Goal: Information Seeking & Learning: Check status

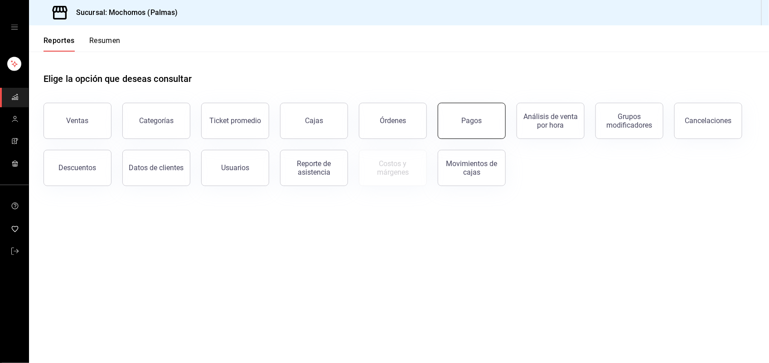
click at [481, 126] on button "Pagos" at bounding box center [472, 121] width 68 height 36
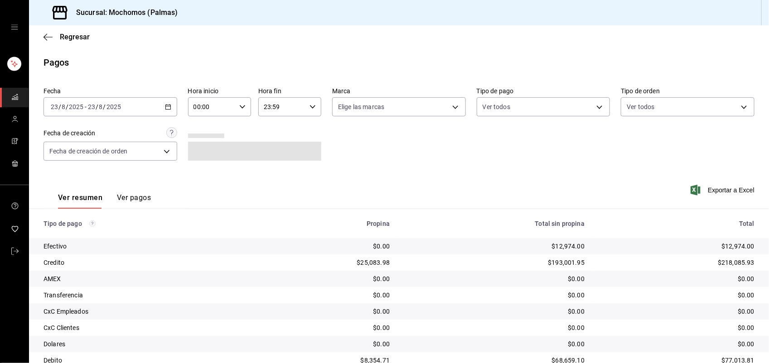
scroll to position [53, 0]
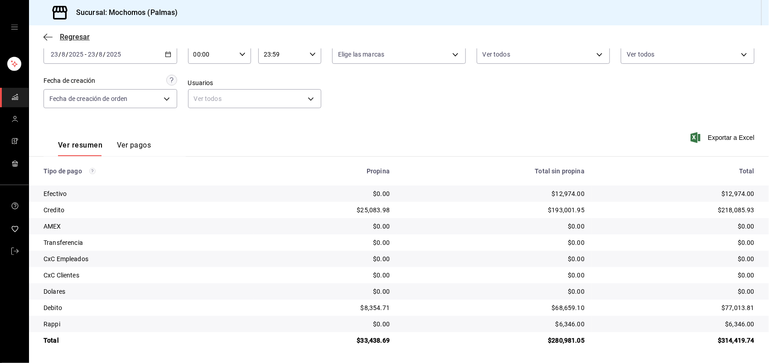
click at [69, 35] on span "Regresar" at bounding box center [75, 37] width 30 height 9
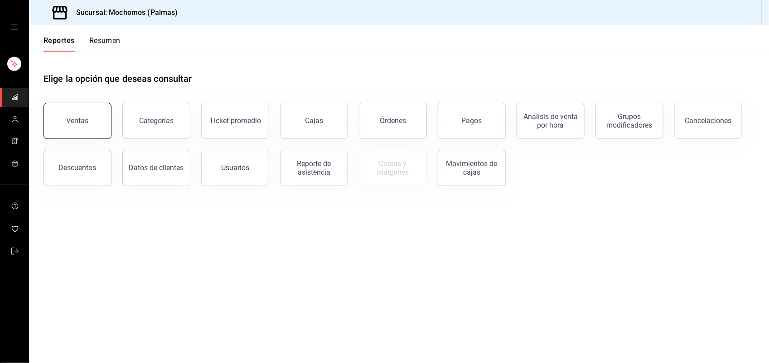
click at [96, 132] on button "Ventas" at bounding box center [78, 121] width 68 height 36
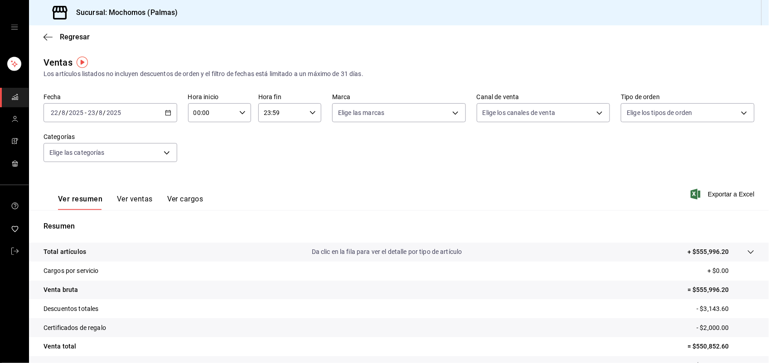
click at [166, 113] on icon "button" at bounding box center [168, 113] width 6 height 6
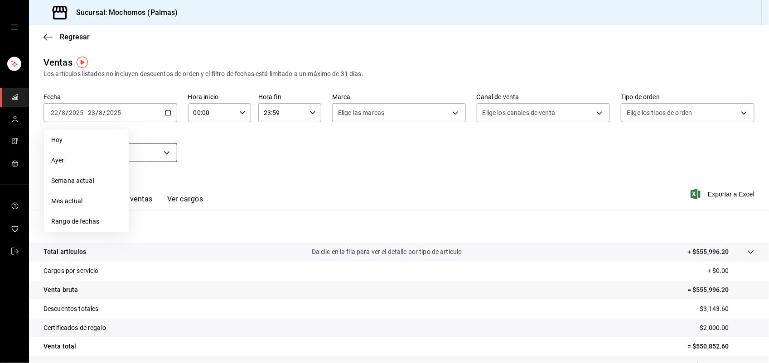
click at [102, 144] on span "Hoy" at bounding box center [86, 141] width 70 height 10
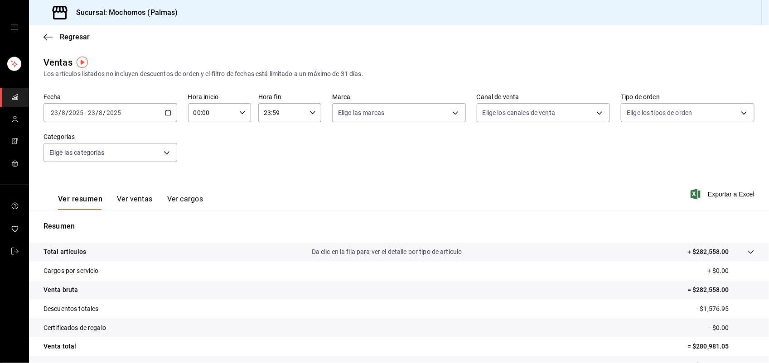
click at [135, 198] on button "Ver ventas" at bounding box center [135, 202] width 36 height 15
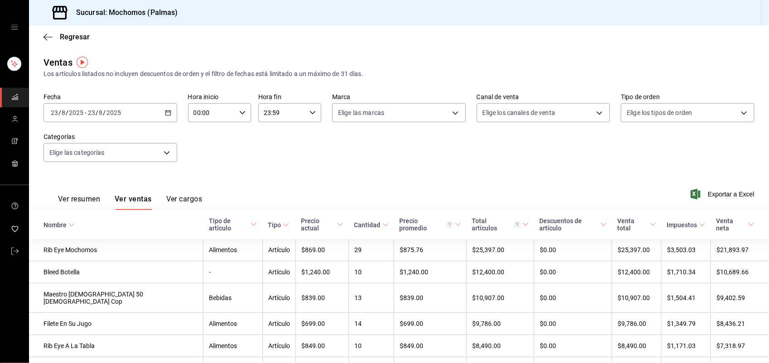
click at [209, 224] on div "Tipo de artículo" at bounding box center [229, 225] width 40 height 15
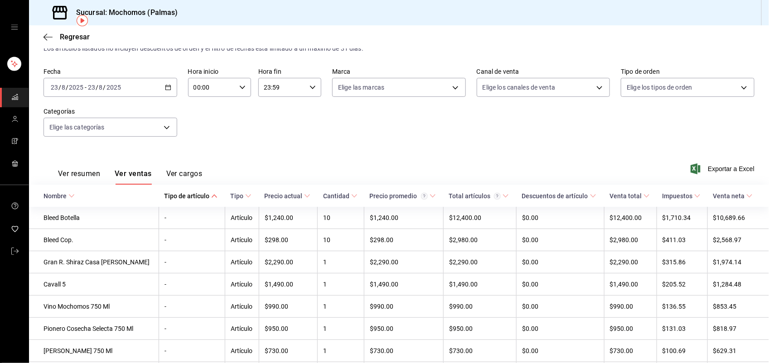
scroll to position [20, 0]
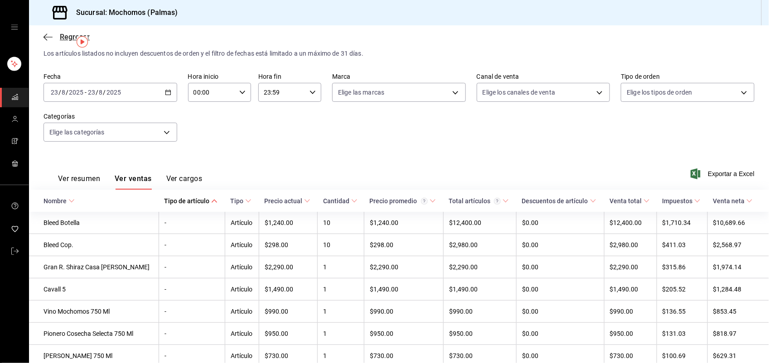
click at [44, 39] on icon "button" at bounding box center [48, 37] width 9 height 8
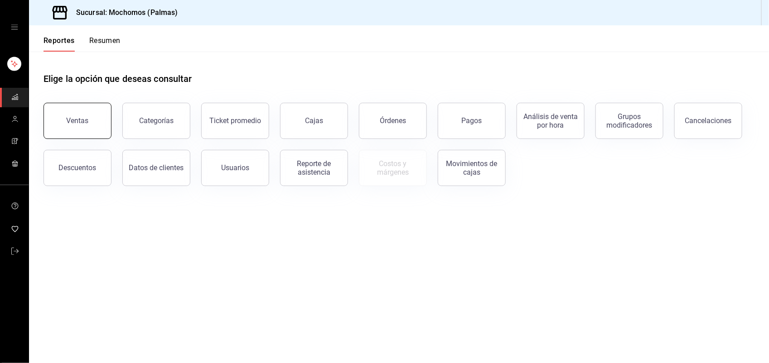
click at [95, 110] on button "Ventas" at bounding box center [78, 121] width 68 height 36
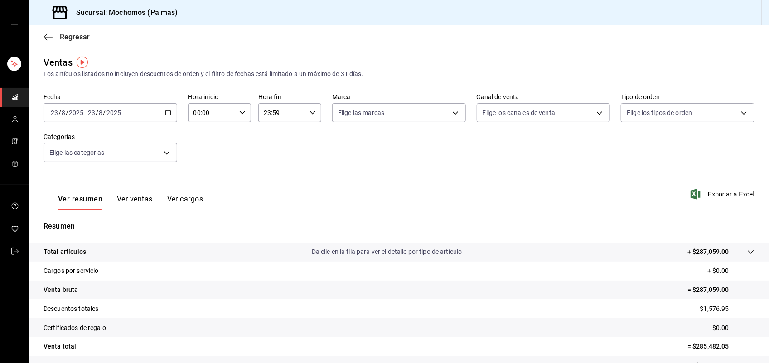
click at [70, 39] on span "Regresar" at bounding box center [75, 37] width 30 height 9
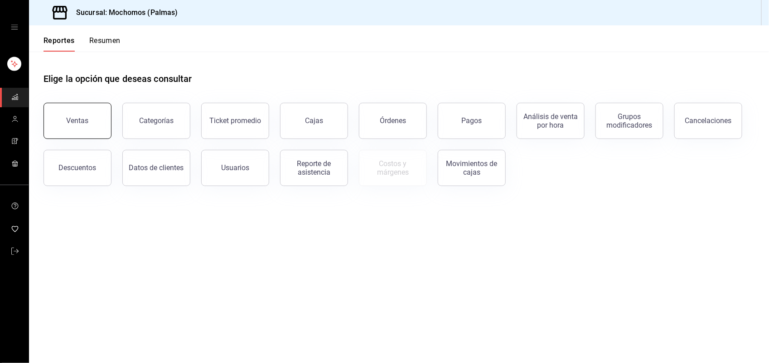
click at [75, 112] on button "Ventas" at bounding box center [78, 121] width 68 height 36
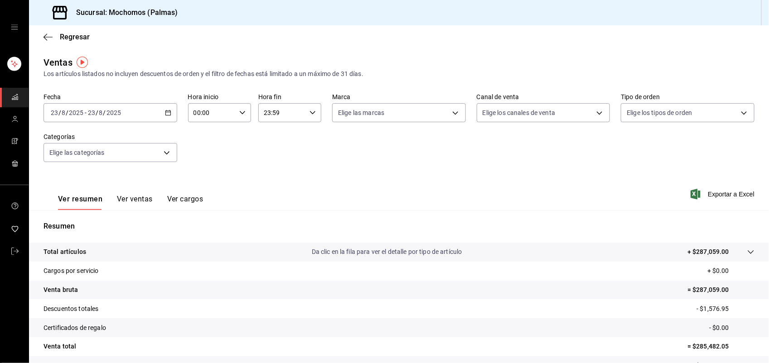
click at [165, 110] on icon "button" at bounding box center [168, 113] width 6 height 6
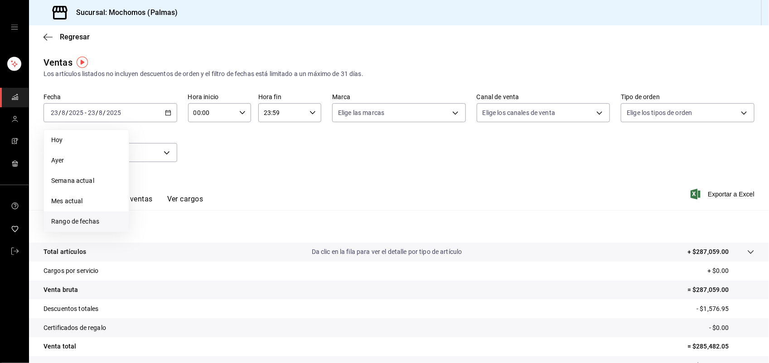
click at [104, 228] on li "Rango de fechas" at bounding box center [86, 222] width 85 height 20
click at [223, 229] on button "23" at bounding box center [228, 233] width 16 height 16
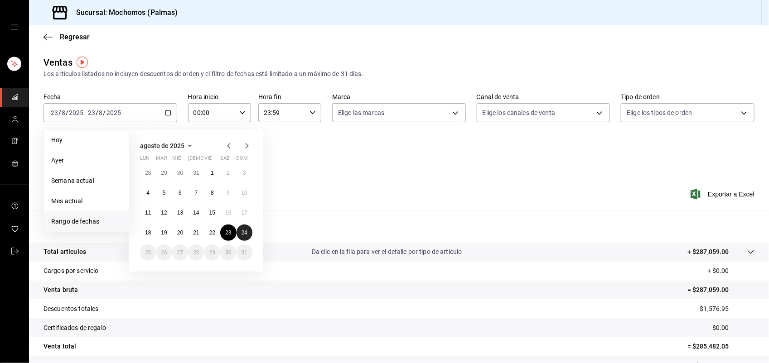
click at [237, 230] on button "24" at bounding box center [245, 233] width 16 height 16
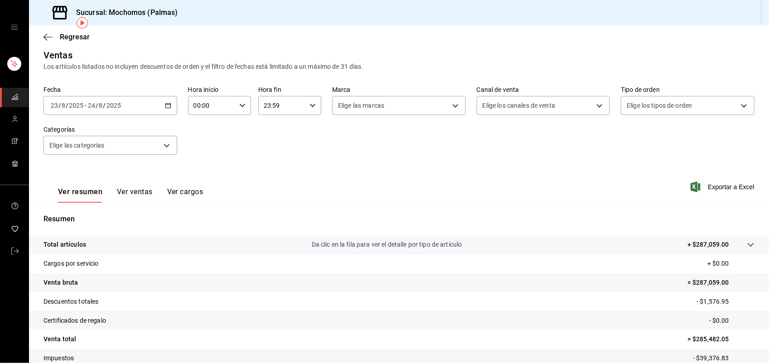
scroll to position [70, 0]
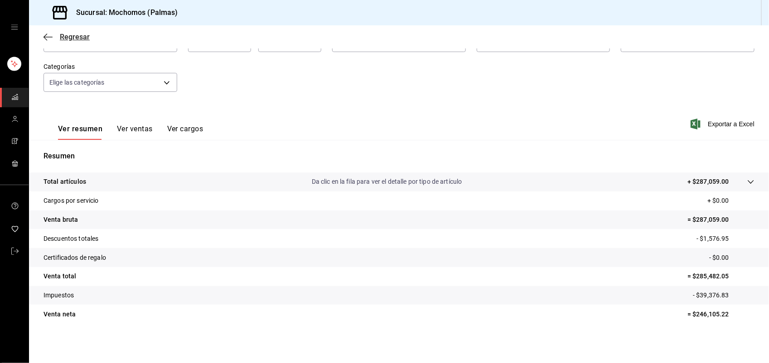
click at [71, 37] on span "Regresar" at bounding box center [75, 37] width 30 height 9
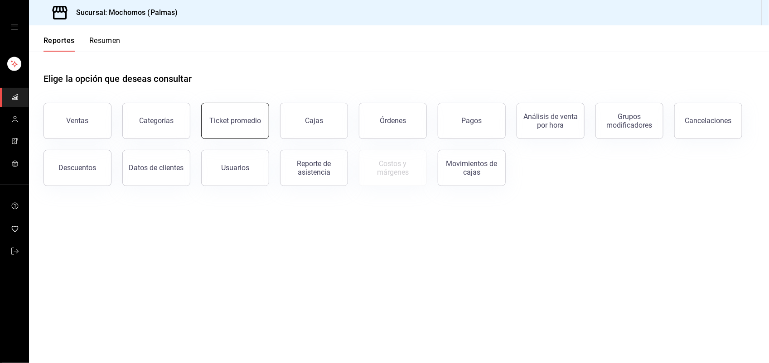
click at [237, 123] on div "Ticket promedio" at bounding box center [235, 120] width 52 height 9
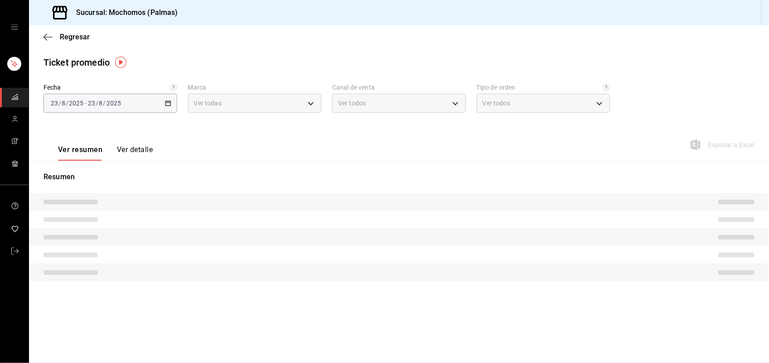
type input "70f98016-ab90-4f26-81e6-ab4884d8d8a0"
type input "PARROT,UBER_EATS,RAPPI,DIDI_FOOD,ONLINE"
type input "1406dacc-122d-474b-a961-72adf1b142d8,23052771-8e1b-43e3-b7da-1a661d939937,EXTER…"
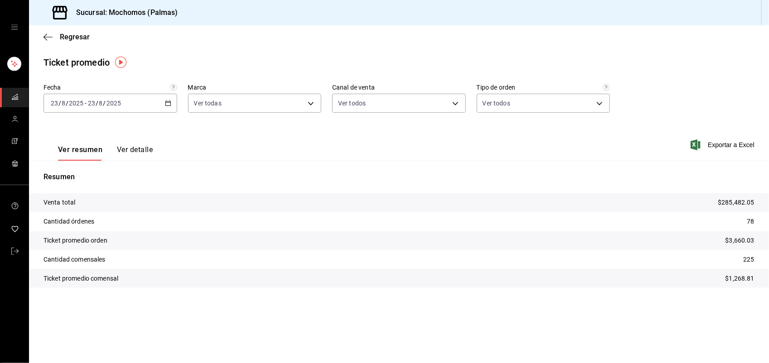
click at [171, 107] on div "[DATE] [DATE] - [DATE] [DATE]" at bounding box center [111, 103] width 134 height 19
click at [105, 209] on span "Rango de fechas" at bounding box center [86, 213] width 70 height 10
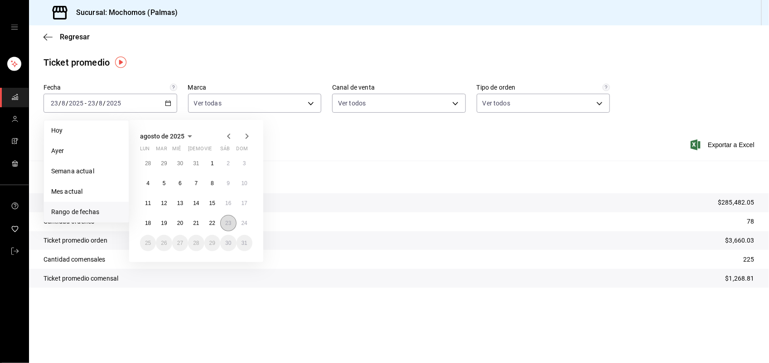
click at [233, 224] on button "23" at bounding box center [228, 223] width 16 height 16
click at [240, 225] on button "24" at bounding box center [245, 223] width 16 height 16
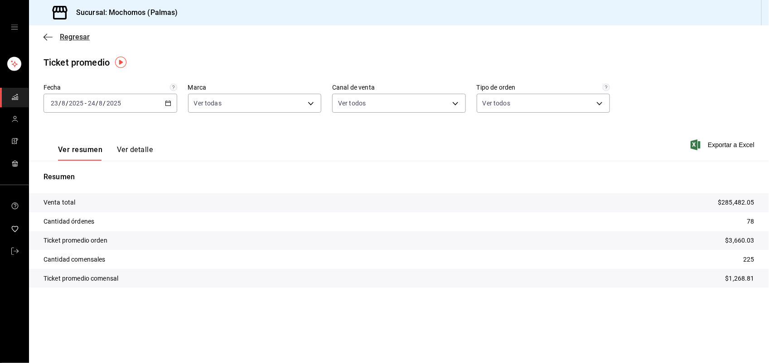
click at [62, 38] on span "Regresar" at bounding box center [75, 37] width 30 height 9
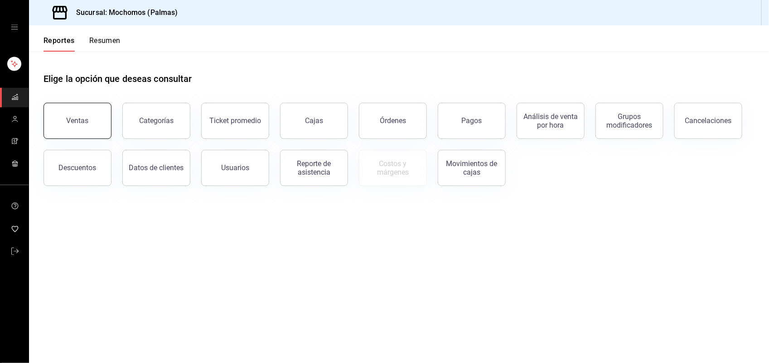
click at [98, 110] on button "Ventas" at bounding box center [78, 121] width 68 height 36
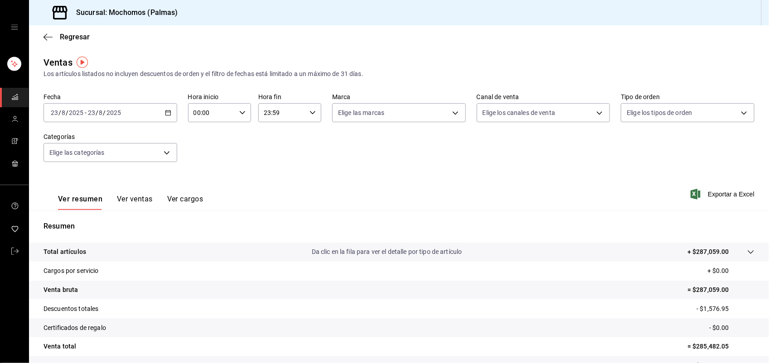
click at [165, 111] on icon "button" at bounding box center [168, 113] width 6 height 6
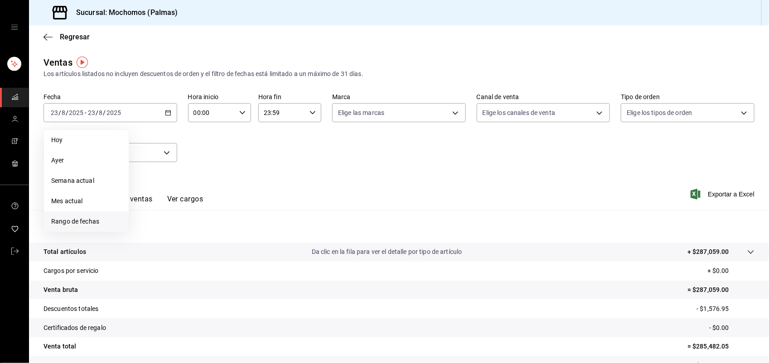
click at [103, 228] on li "Rango de fechas" at bounding box center [86, 222] width 85 height 20
click at [223, 232] on button "23" at bounding box center [228, 233] width 16 height 16
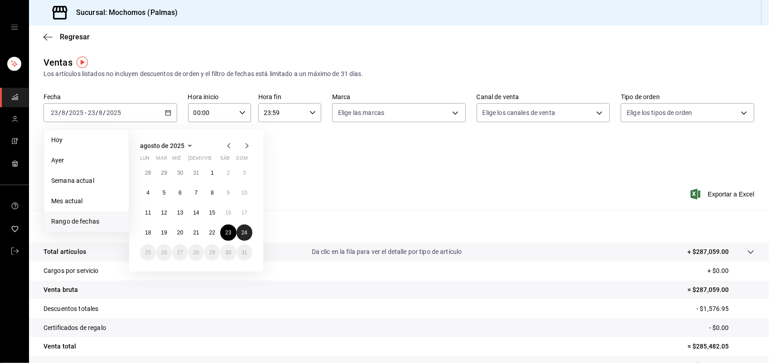
click at [246, 232] on abbr "24" at bounding box center [245, 233] width 6 height 6
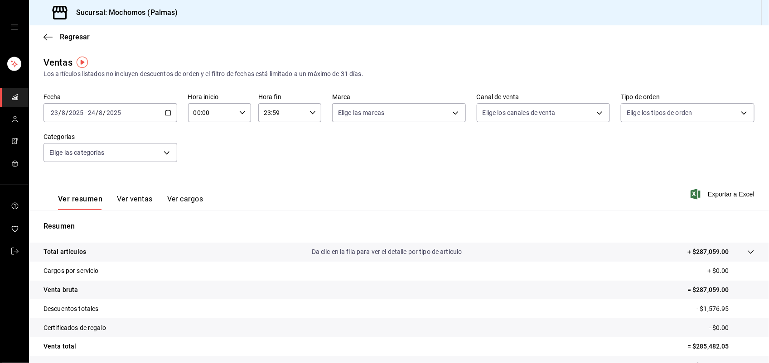
click at [744, 247] on div at bounding box center [741, 252] width 25 height 10
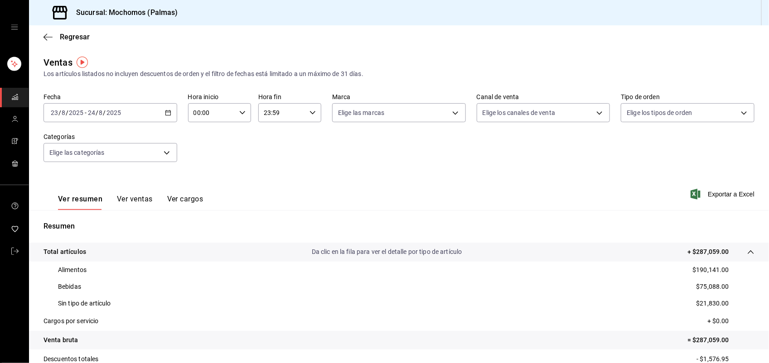
scroll to position [121, 0]
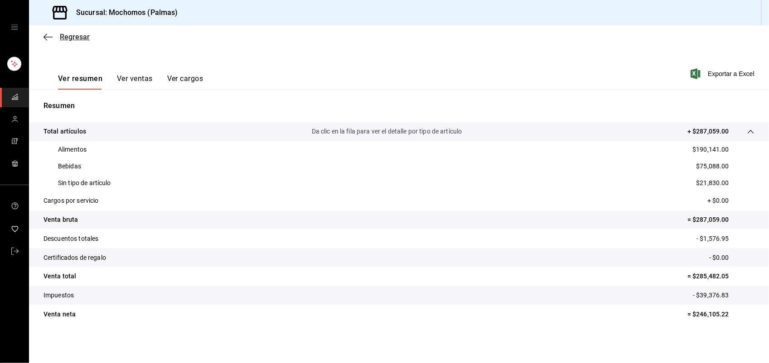
click at [68, 35] on span "Regresar" at bounding box center [75, 37] width 30 height 9
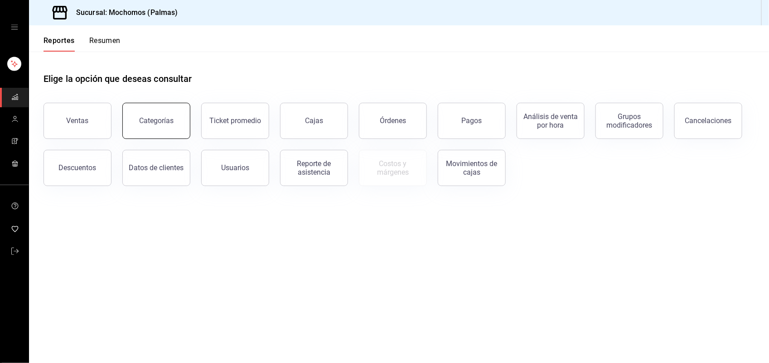
click at [183, 118] on button "Categorías" at bounding box center [156, 121] width 68 height 36
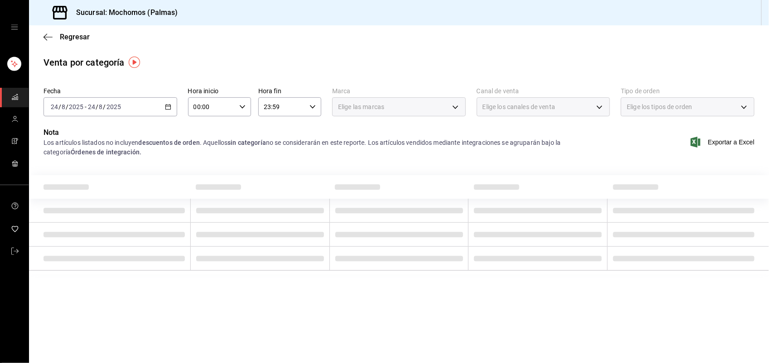
click at [169, 107] on icon "button" at bounding box center [168, 107] width 6 height 6
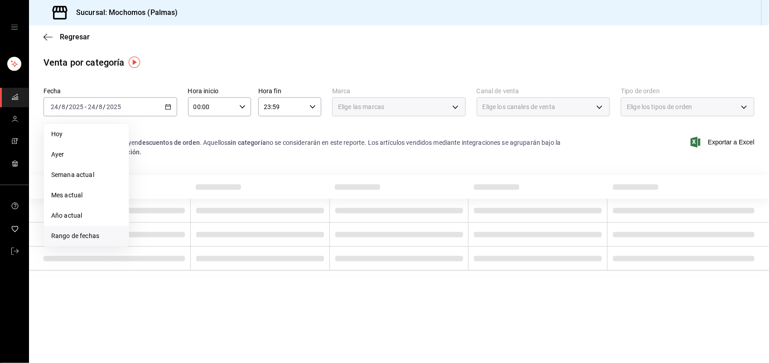
click at [96, 233] on span "Rango de fechas" at bounding box center [86, 237] width 70 height 10
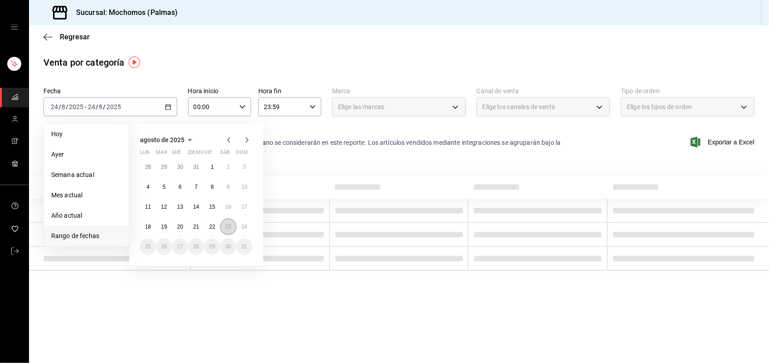
click at [227, 228] on abbr "23" at bounding box center [228, 227] width 6 height 6
click at [239, 228] on button "24" at bounding box center [245, 227] width 16 height 16
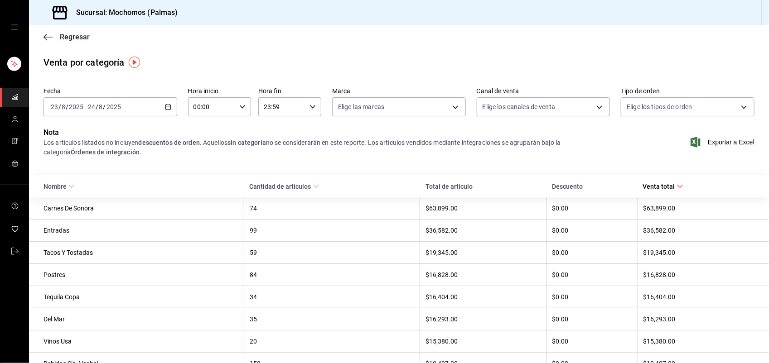
click at [78, 40] on span "Regresar" at bounding box center [75, 37] width 30 height 9
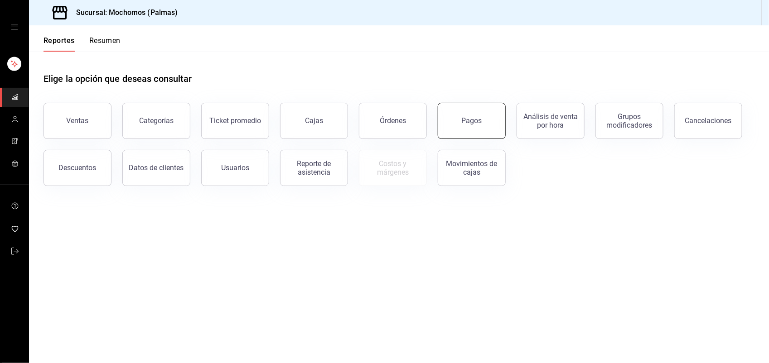
click at [476, 119] on div "Pagos" at bounding box center [472, 120] width 20 height 9
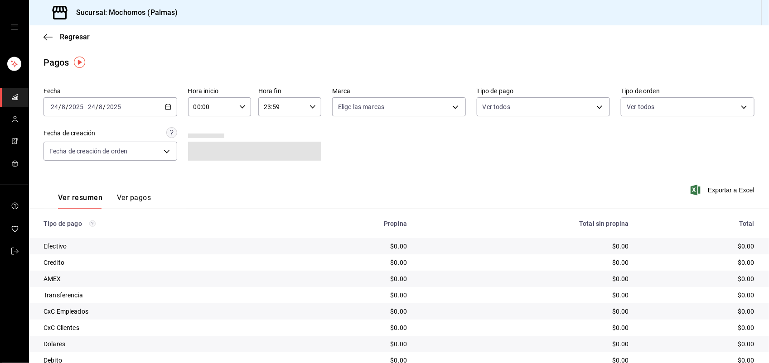
click at [169, 110] on icon "button" at bounding box center [168, 107] width 6 height 6
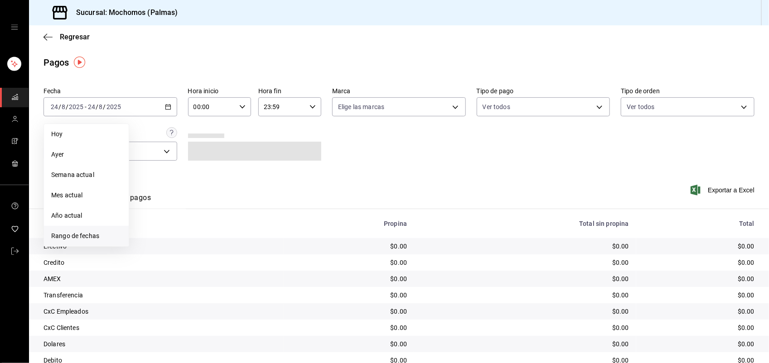
click at [103, 232] on span "Rango de fechas" at bounding box center [86, 237] width 70 height 10
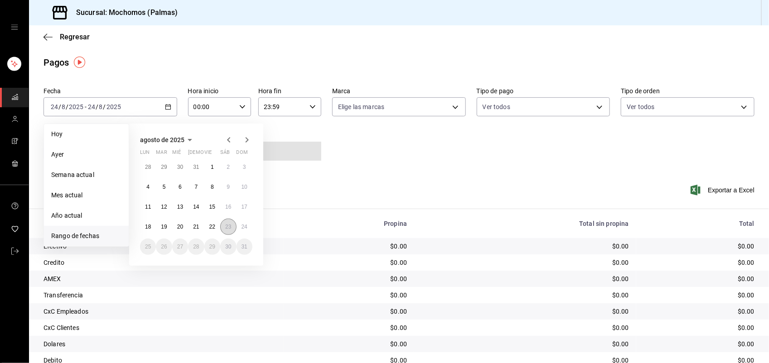
click at [231, 232] on button "23" at bounding box center [228, 227] width 16 height 16
click at [250, 232] on button "24" at bounding box center [245, 227] width 16 height 16
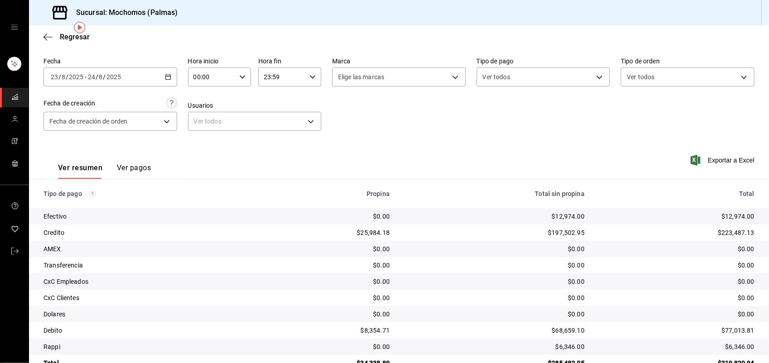
scroll to position [35, 0]
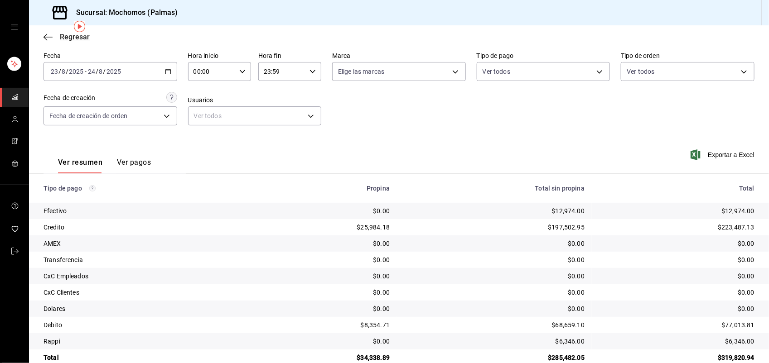
click at [77, 38] on span "Regresar" at bounding box center [75, 37] width 30 height 9
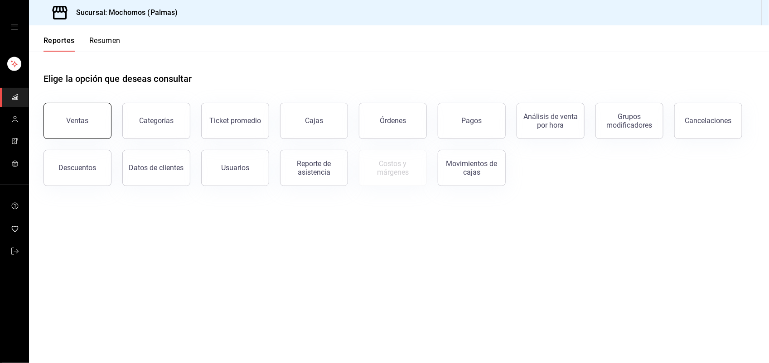
click at [96, 123] on button "Ventas" at bounding box center [78, 121] width 68 height 36
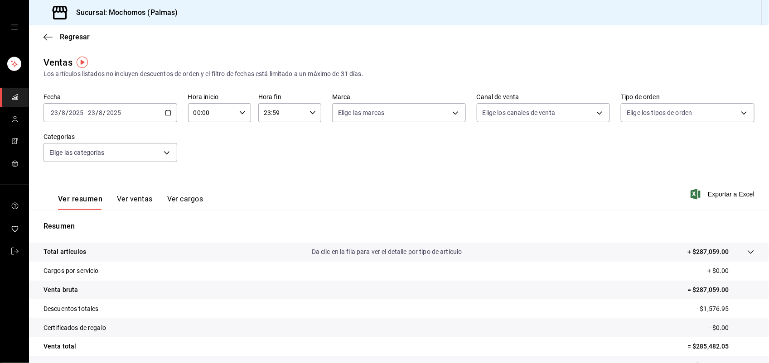
click at [166, 123] on div "Fecha [DATE] [DATE] - [DATE] [DATE] Hora inicio 00:00 Hora inicio Hora fin 23:5…" at bounding box center [399, 133] width 711 height 80
click at [166, 117] on div "[DATE] [DATE] - [DATE] [DATE]" at bounding box center [111, 112] width 134 height 19
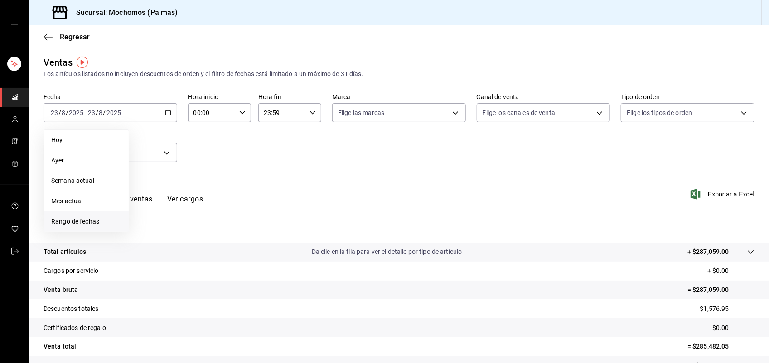
click at [114, 214] on li "Rango de fechas" at bounding box center [86, 222] width 85 height 20
click at [225, 230] on abbr "23" at bounding box center [228, 233] width 6 height 6
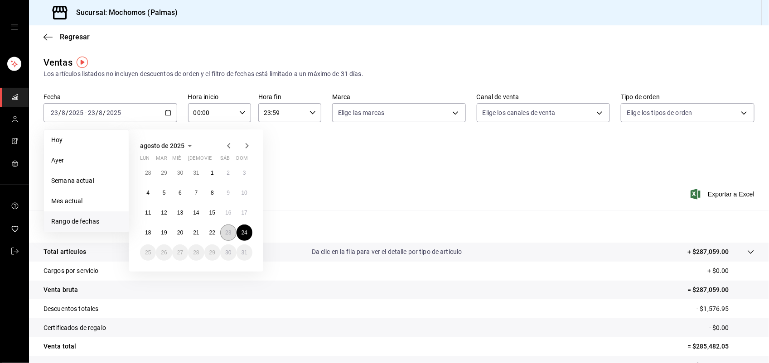
click at [232, 232] on button "23" at bounding box center [228, 233] width 16 height 16
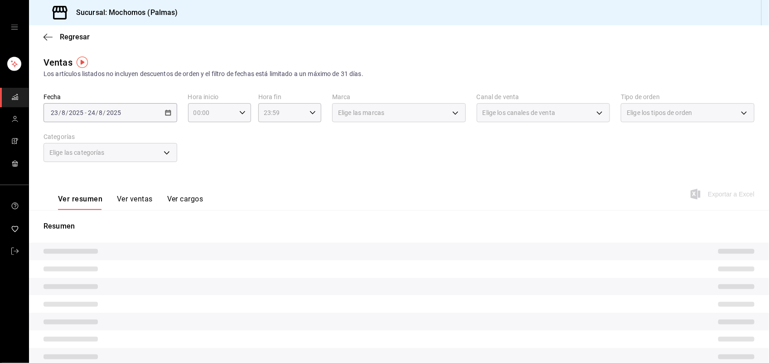
click at [246, 234] on div "Resumen" at bounding box center [399, 316] width 740 height 191
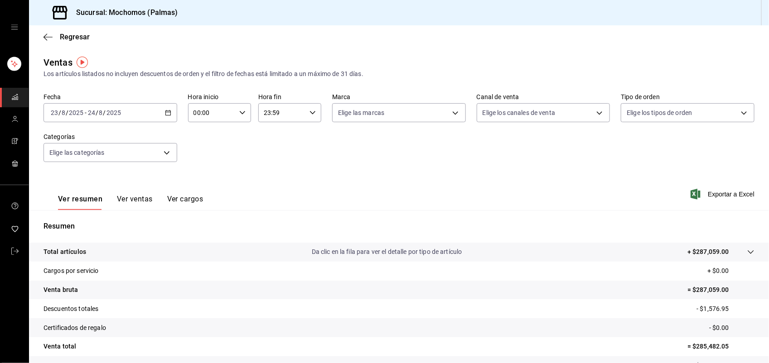
click at [142, 202] on button "Ver ventas" at bounding box center [135, 202] width 36 height 15
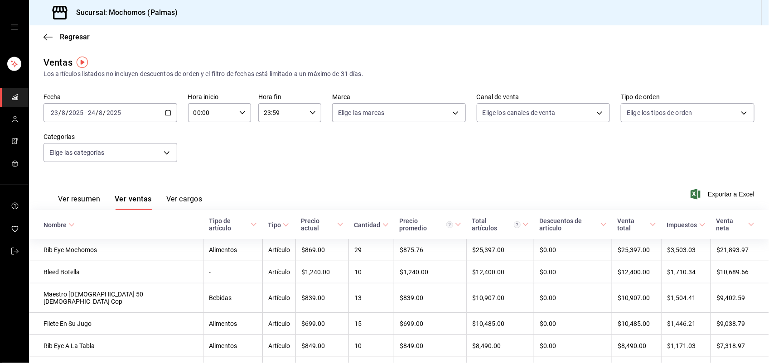
click at [354, 222] on div "Cantidad" at bounding box center [367, 225] width 26 height 7
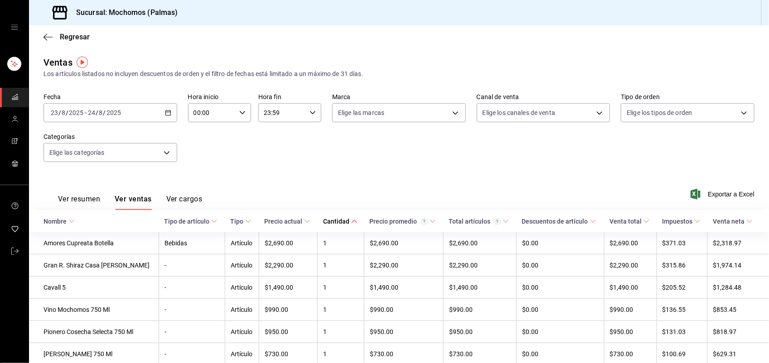
click at [323, 219] on div "Cantidad" at bounding box center [336, 221] width 26 height 7
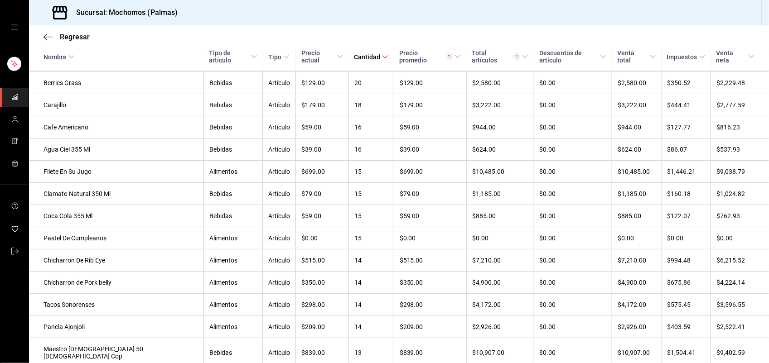
scroll to position [340, 0]
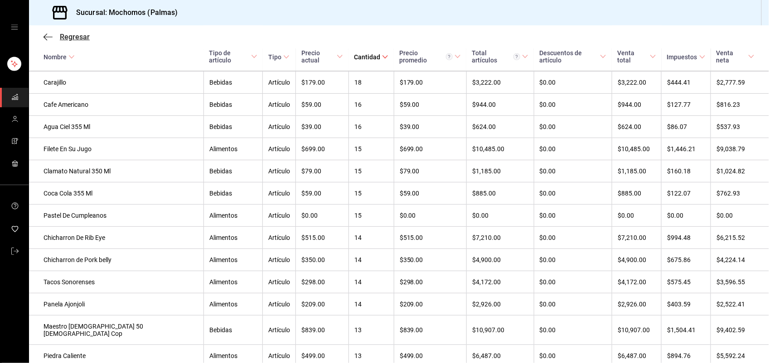
click at [77, 38] on span "Regresar" at bounding box center [75, 37] width 30 height 9
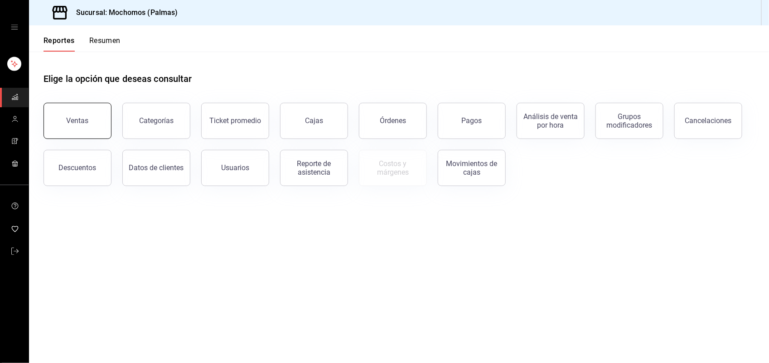
click at [73, 119] on div "Ventas" at bounding box center [78, 120] width 22 height 9
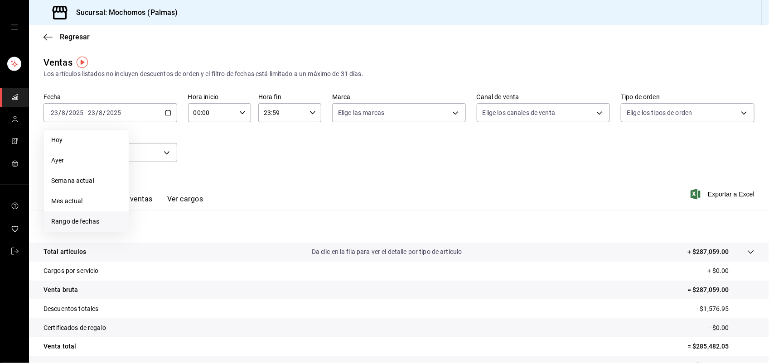
click at [96, 221] on span "Rango de fechas" at bounding box center [86, 222] width 70 height 10
click at [223, 229] on button "23" at bounding box center [228, 233] width 16 height 16
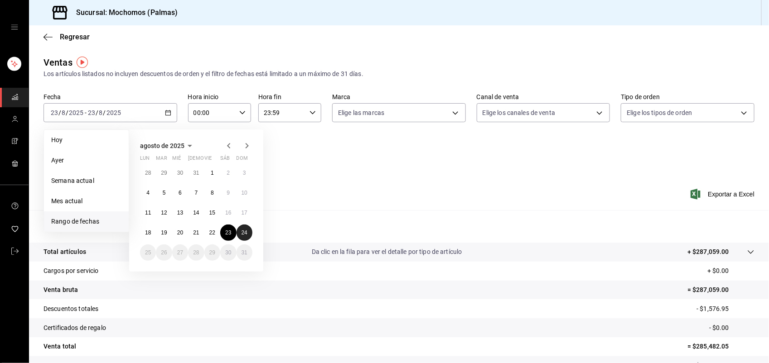
click at [238, 229] on button "24" at bounding box center [245, 233] width 16 height 16
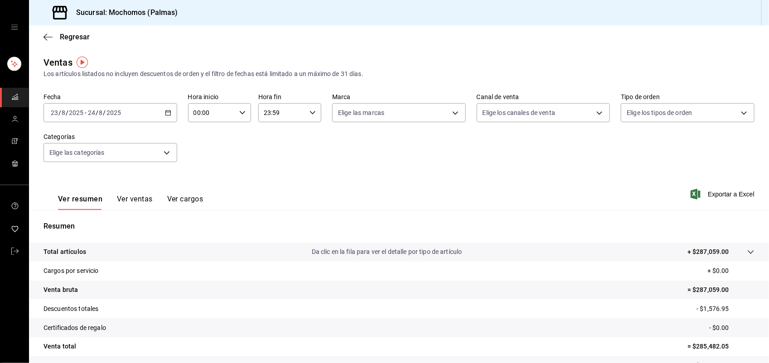
click at [134, 195] on button "Ver ventas" at bounding box center [135, 202] width 36 height 15
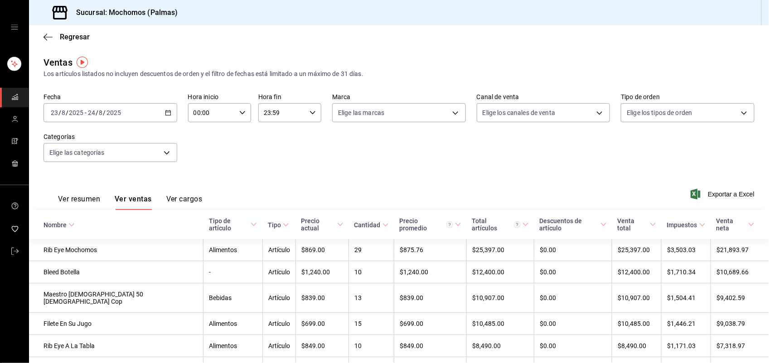
click at [354, 222] on div "Cantidad" at bounding box center [367, 225] width 26 height 7
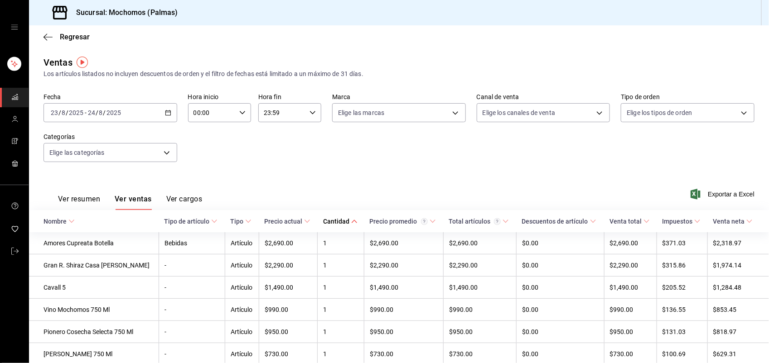
click at [323, 218] on div "Cantidad" at bounding box center [336, 221] width 26 height 7
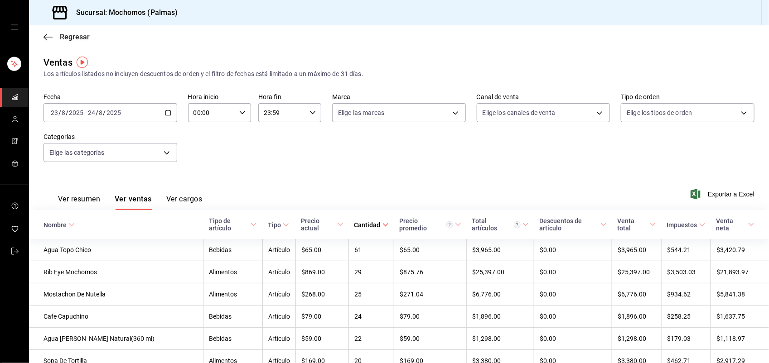
click at [82, 37] on span "Regresar" at bounding box center [75, 37] width 30 height 9
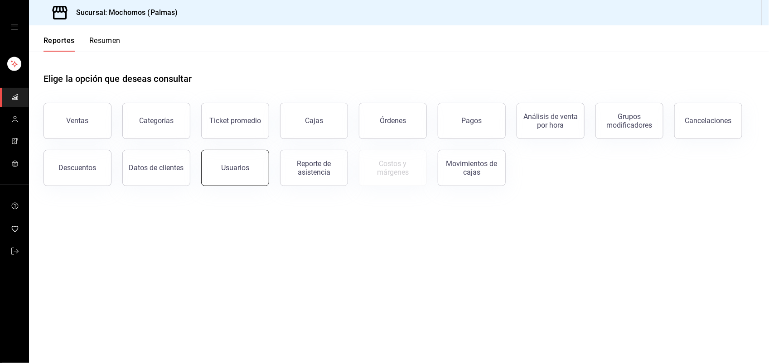
click at [211, 166] on button "Usuarios" at bounding box center [235, 168] width 68 height 36
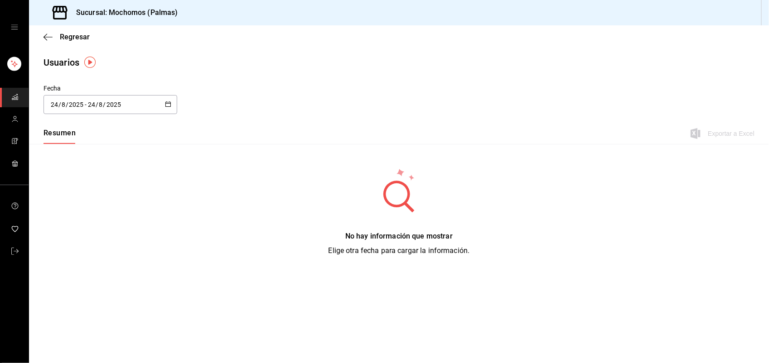
click at [165, 104] on icon "button" at bounding box center [168, 104] width 6 height 6
click at [102, 231] on li "Rango de fechas" at bounding box center [87, 235] width 86 height 20
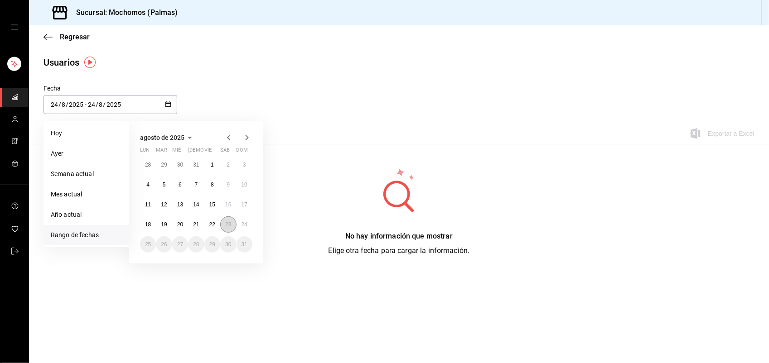
click at [221, 226] on button "23" at bounding box center [228, 225] width 16 height 16
click at [239, 226] on button "24" at bounding box center [245, 225] width 16 height 16
type input "[DATE]"
type input "23"
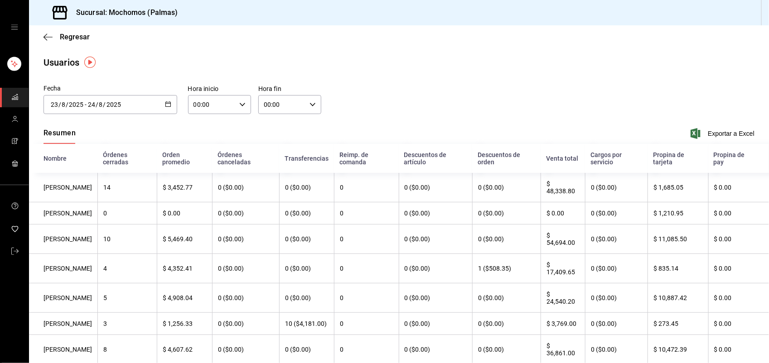
click at [169, 105] on \(Stroke\) "button" at bounding box center [167, 104] width 5 height 5
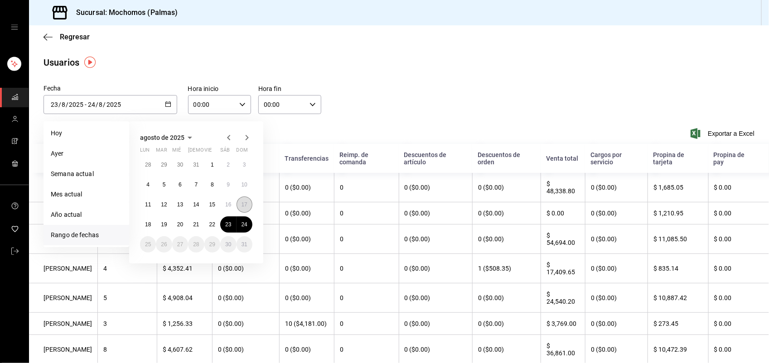
click at [250, 205] on button "17" at bounding box center [245, 205] width 16 height 16
click at [247, 218] on button "24" at bounding box center [245, 225] width 16 height 16
type input "[DATE]"
type input "17"
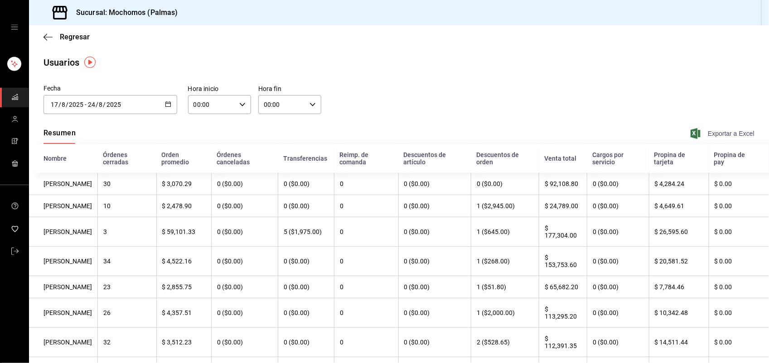
click at [719, 136] on span "Exportar a Excel" at bounding box center [723, 133] width 62 height 11
click at [77, 35] on span "Regresar" at bounding box center [75, 37] width 30 height 9
